Goal: Check status: Check status

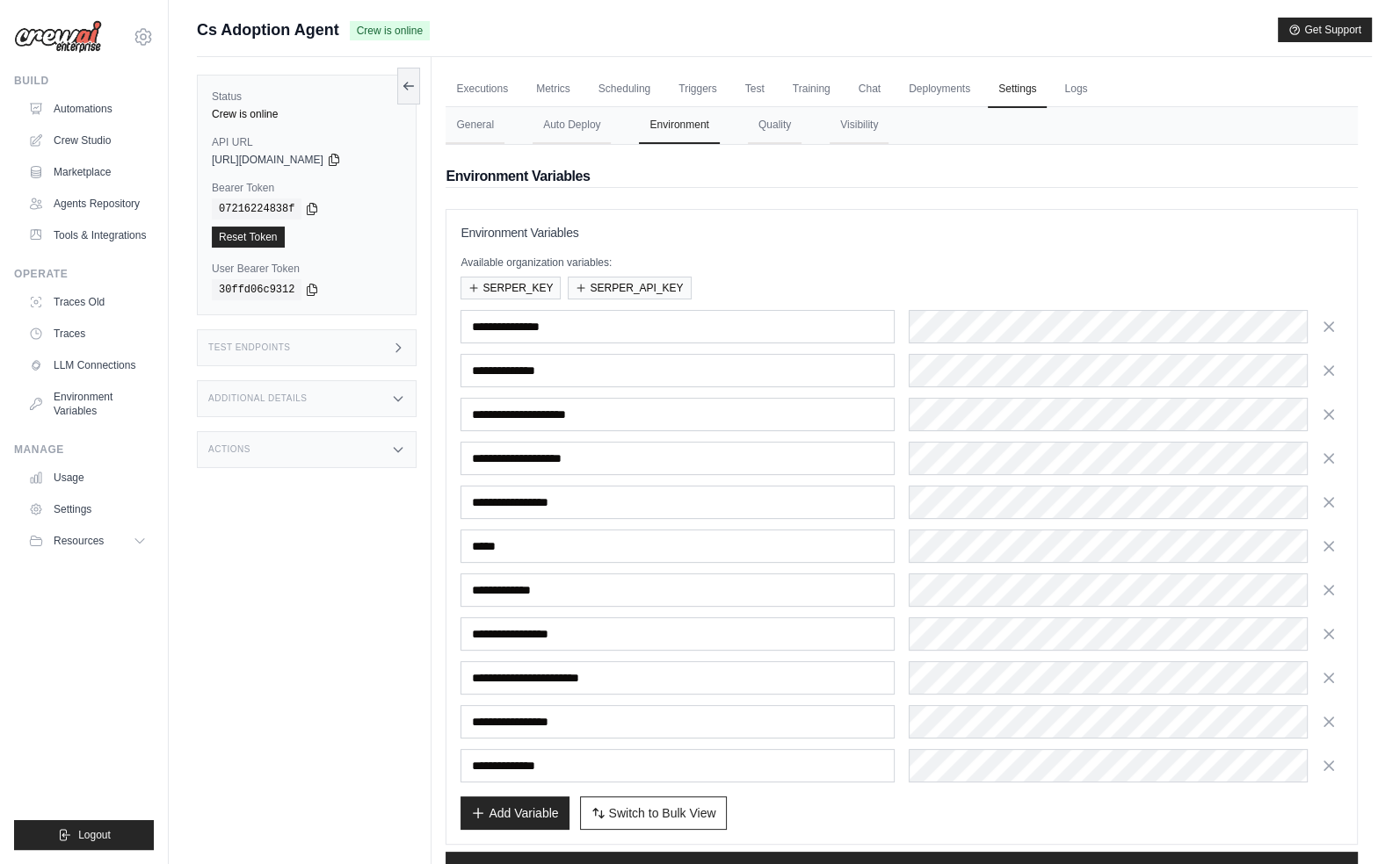
click at [230, 529] on div "Status Crew is online API URL copied https://cs-adoption-agent-37b451d4-3ee4-4f…" at bounding box center [314, 488] width 234 height 864
click at [117, 116] on link "Automations" at bounding box center [89, 109] width 133 height 28
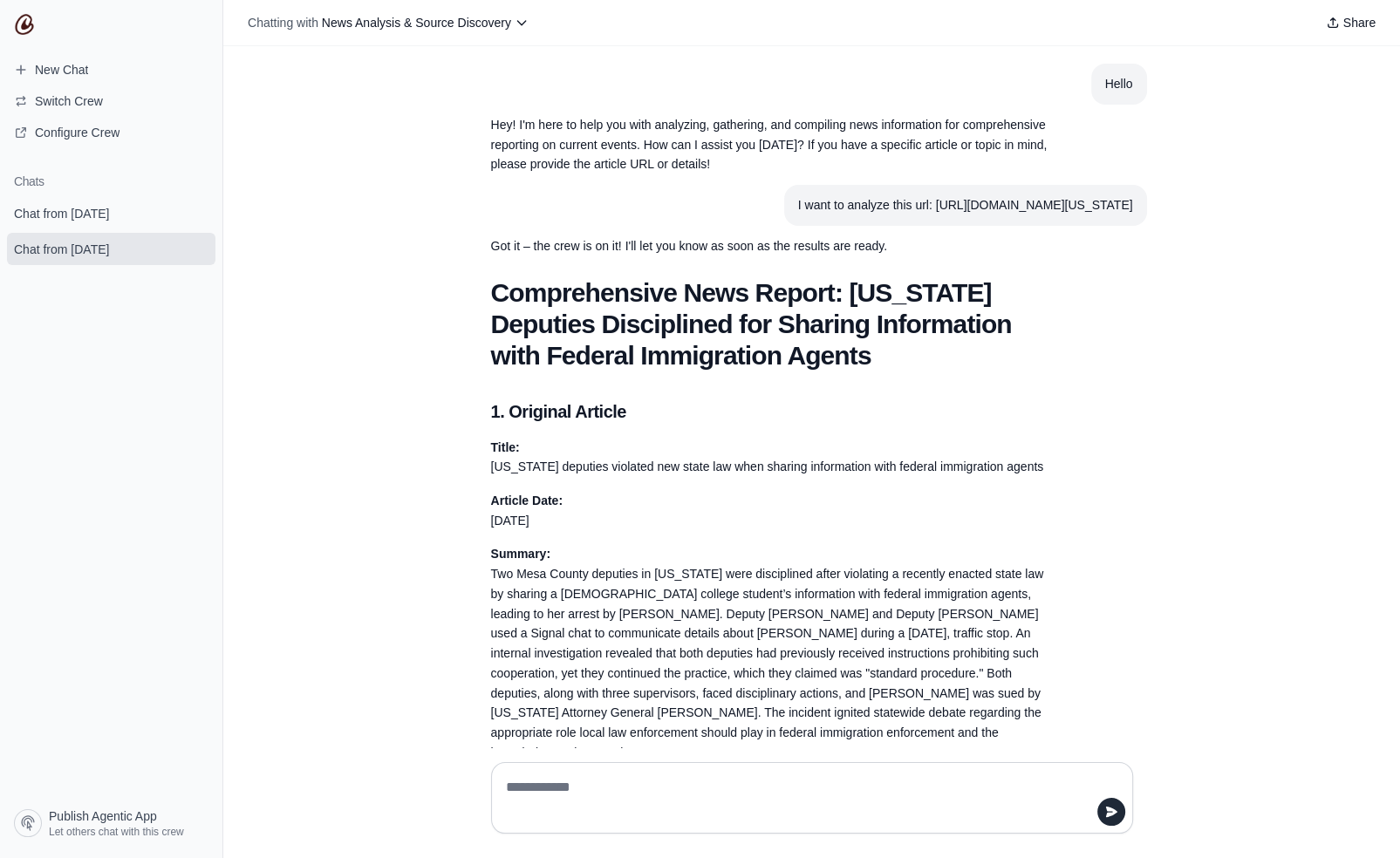
scroll to position [3451, 0]
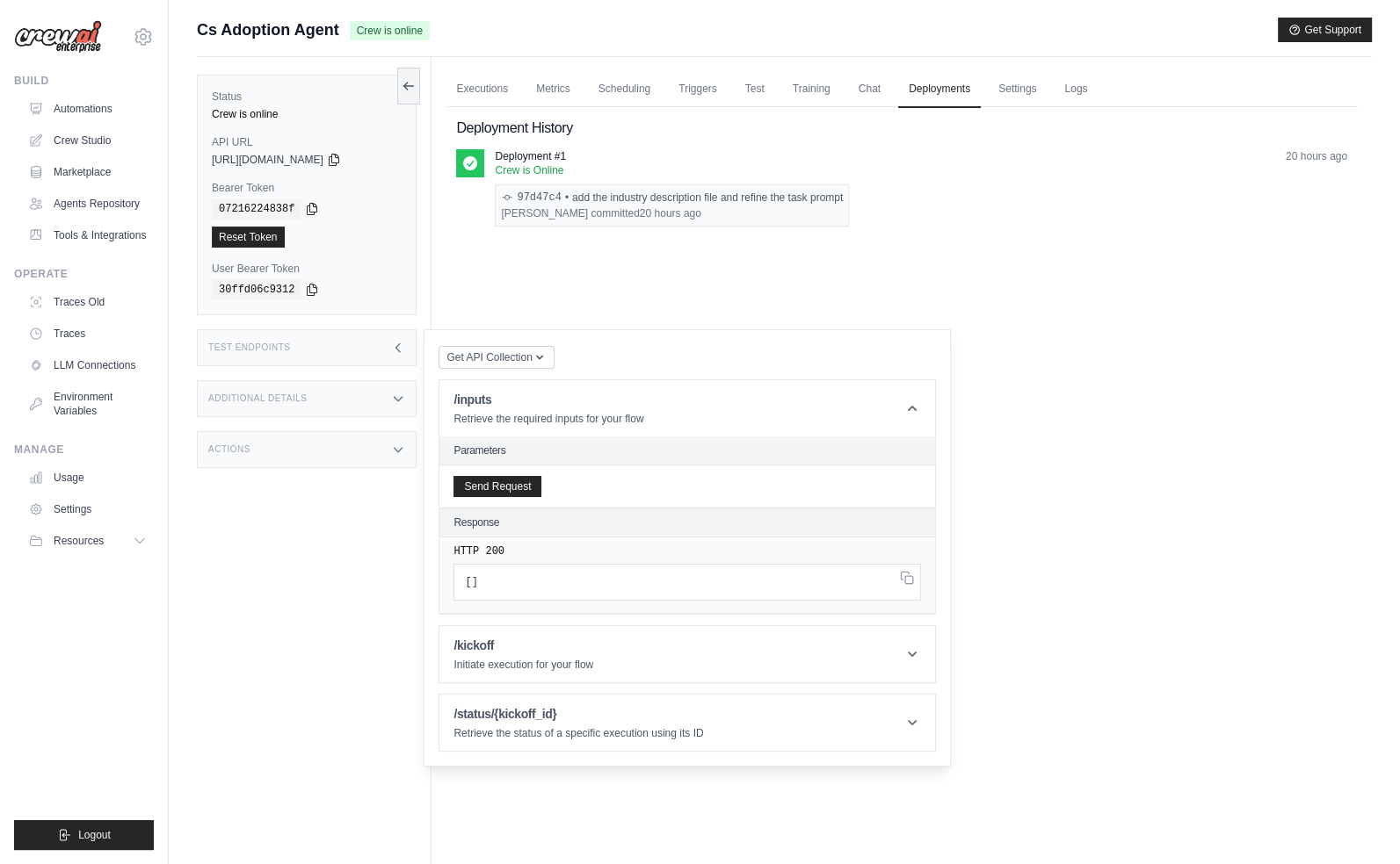
click at [202, 619] on div "Status Crew is online API URL copied [URL][DOMAIN_NAME] Bearer Token copied 072…" at bounding box center [314, 488] width 234 height 864
